Goal: Transaction & Acquisition: Purchase product/service

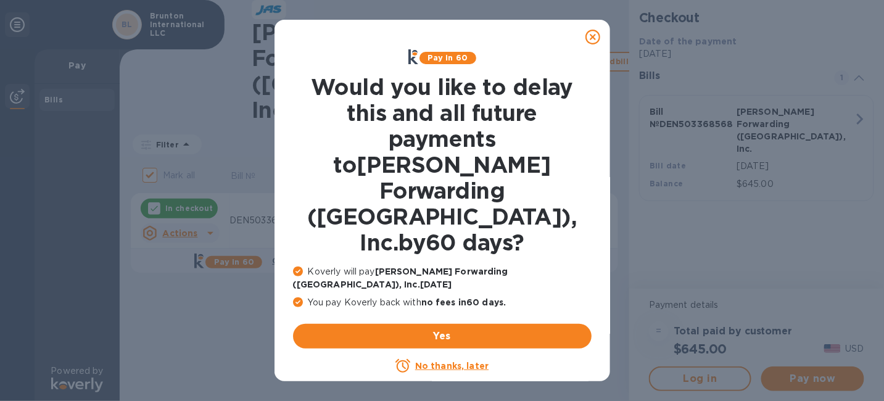
click at [446, 361] on u "No thanks, later" at bounding box center [451, 366] width 73 height 10
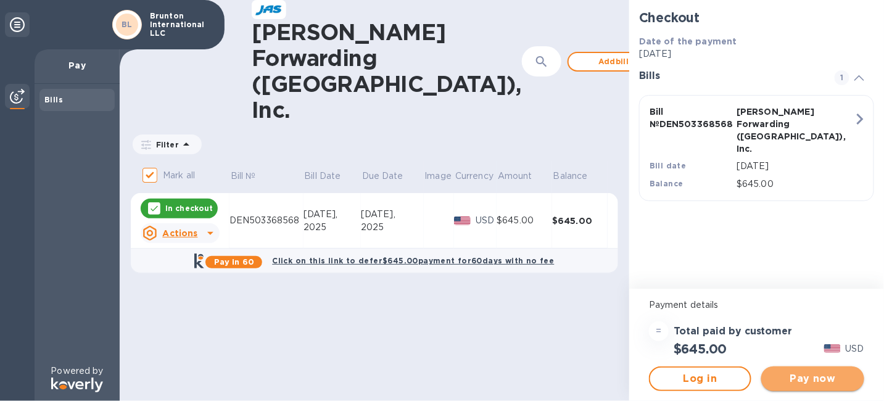
click at [796, 373] on span "Pay now" at bounding box center [812, 378] width 83 height 15
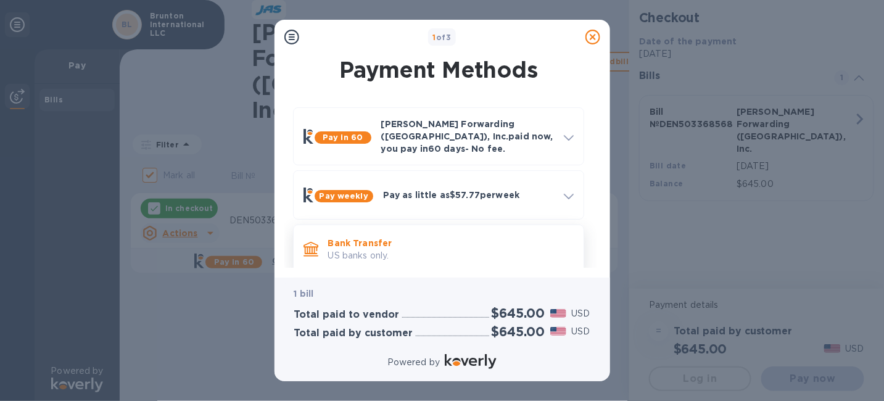
click at [479, 249] on p "US banks only." at bounding box center [450, 255] width 245 height 13
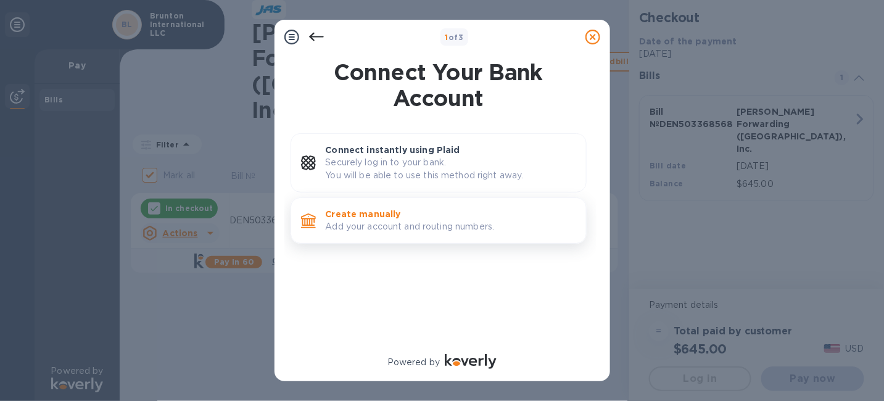
click at [408, 216] on p "Create manually" at bounding box center [451, 214] width 250 height 12
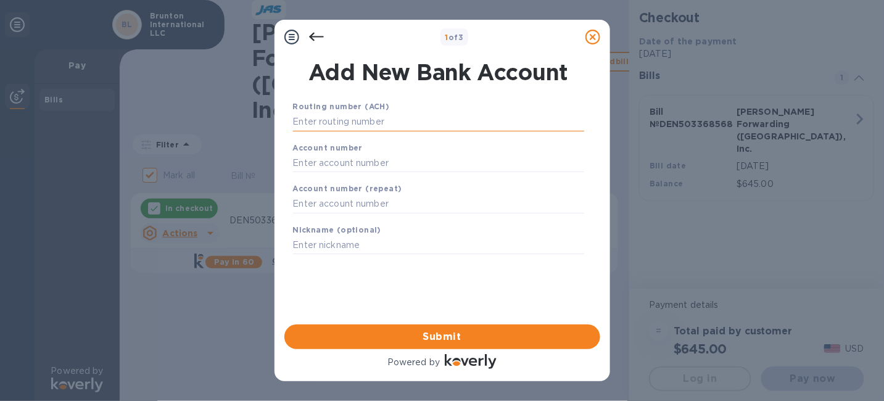
click at [357, 131] on input "text" at bounding box center [438, 122] width 291 height 19
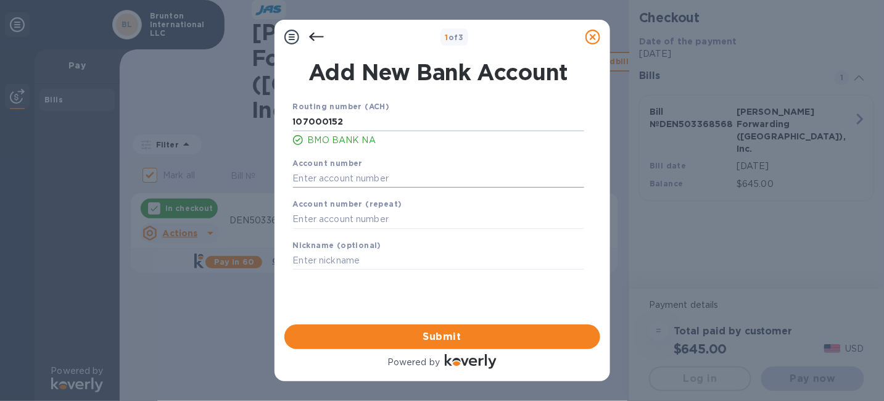
type input "107000152"
click at [337, 183] on input "text" at bounding box center [438, 178] width 291 height 19
type input "068470707"
click at [328, 223] on input "text" at bounding box center [438, 219] width 291 height 19
type input "068470707"
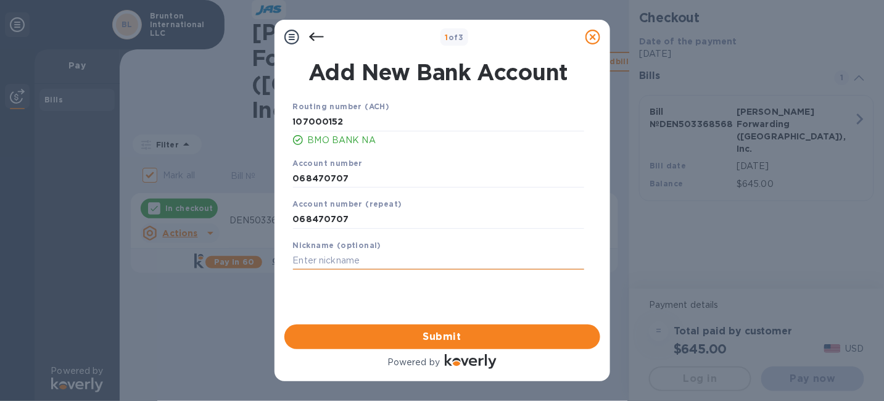
click at [309, 266] on input "text" at bounding box center [438, 261] width 291 height 19
type input "Brunton"
click at [433, 338] on span "Submit" at bounding box center [442, 336] width 296 height 15
